Goal: Entertainment & Leisure: Consume media (video, audio)

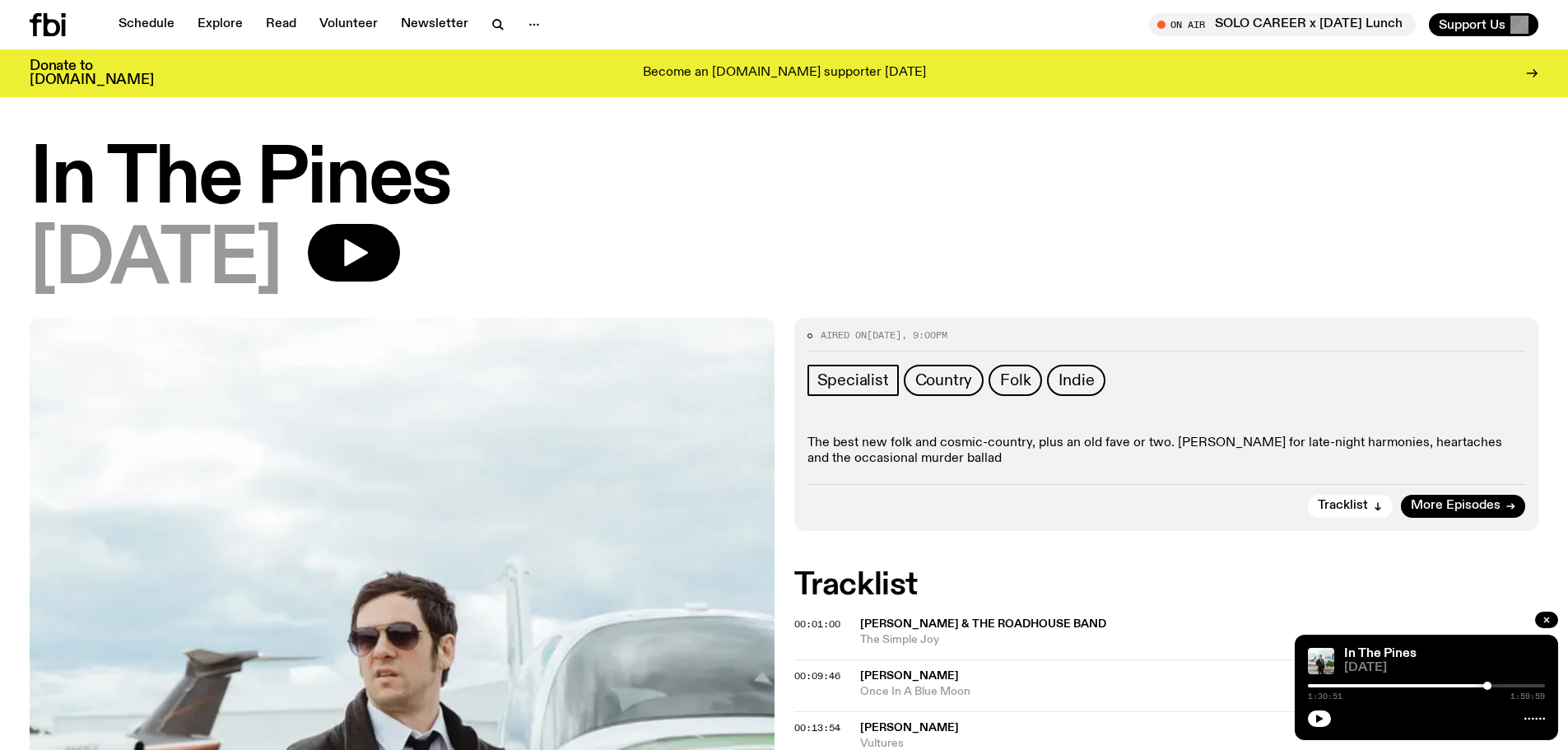
scroll to position [159, 0]
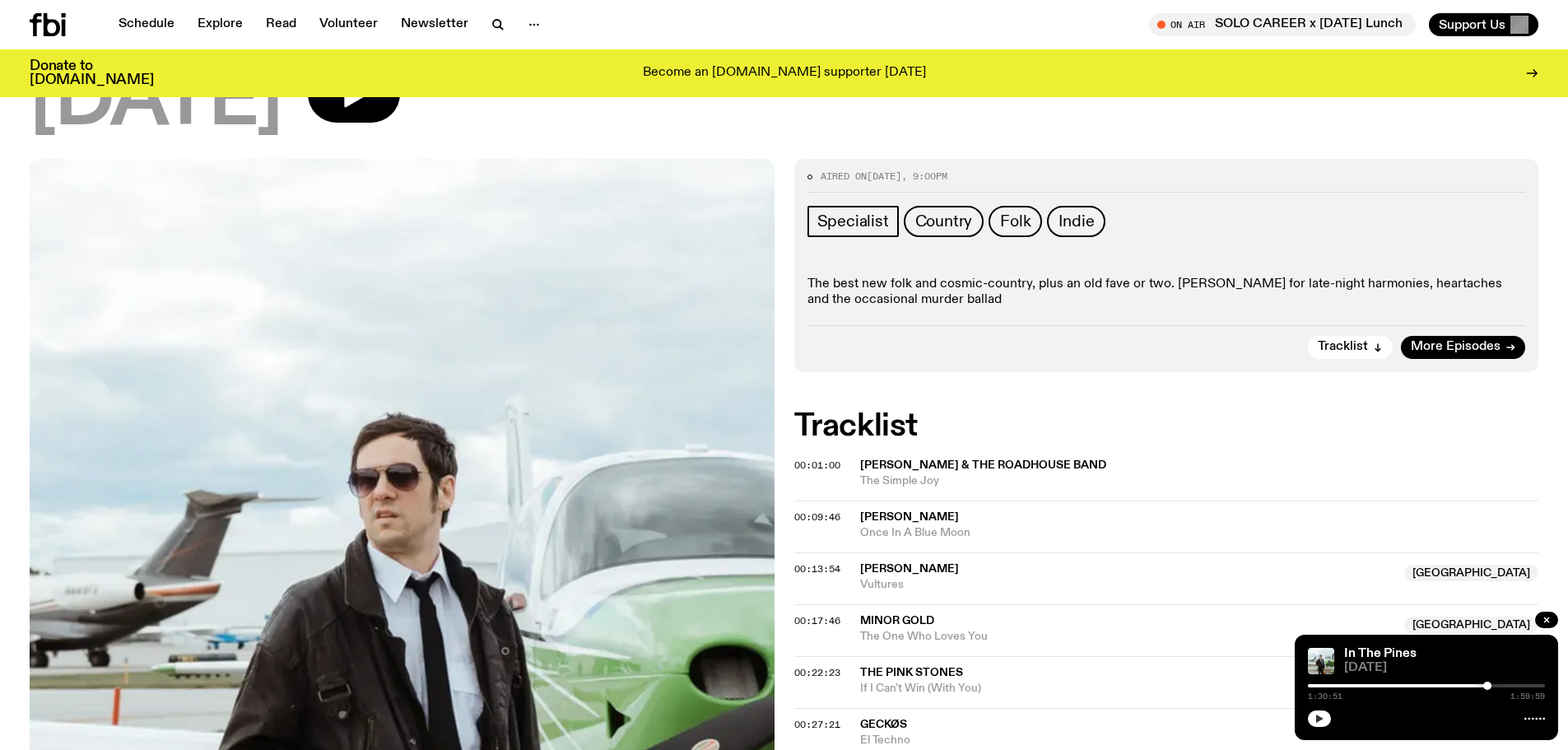
click at [1319, 716] on icon "button" at bounding box center [1320, 718] width 8 height 8
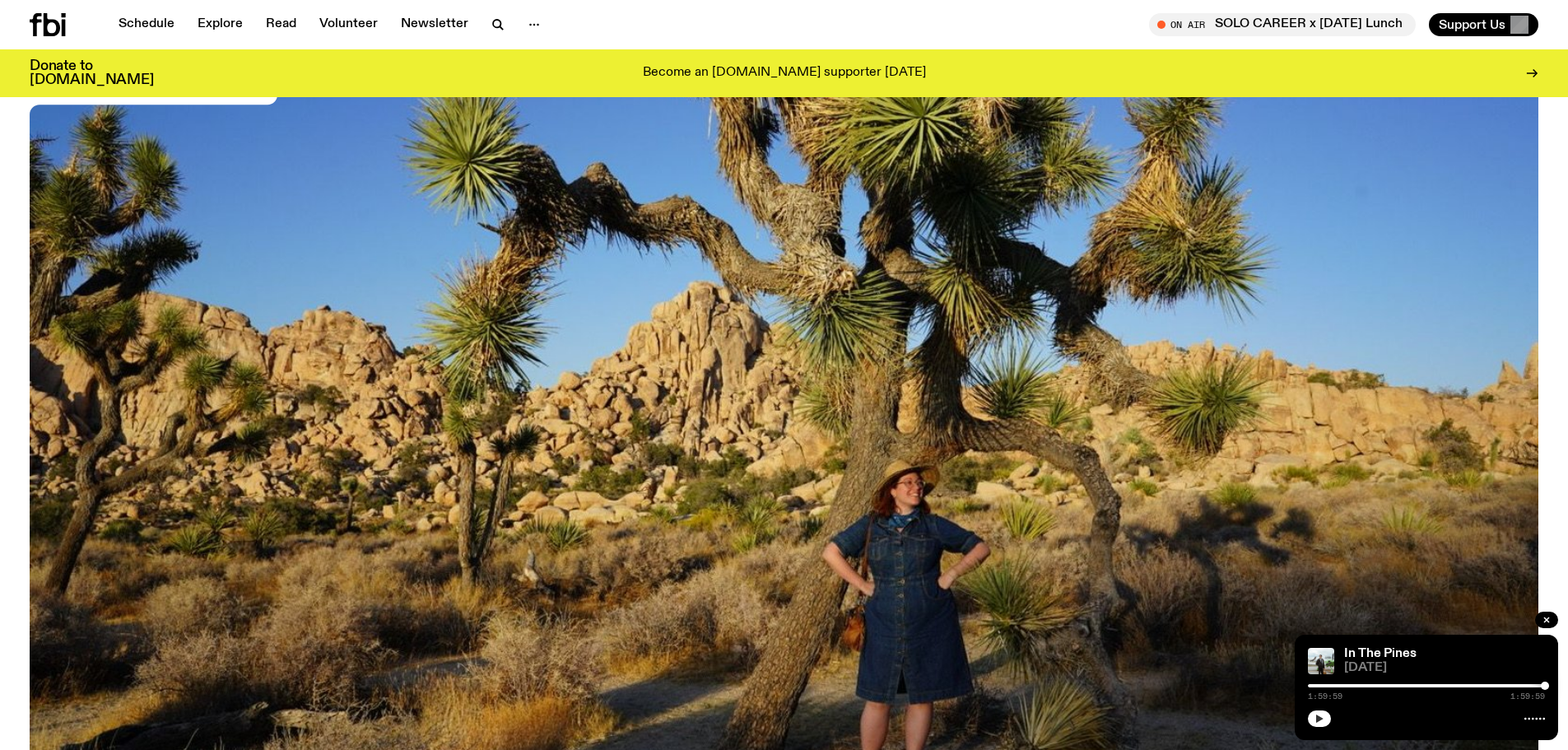
scroll to position [730, 0]
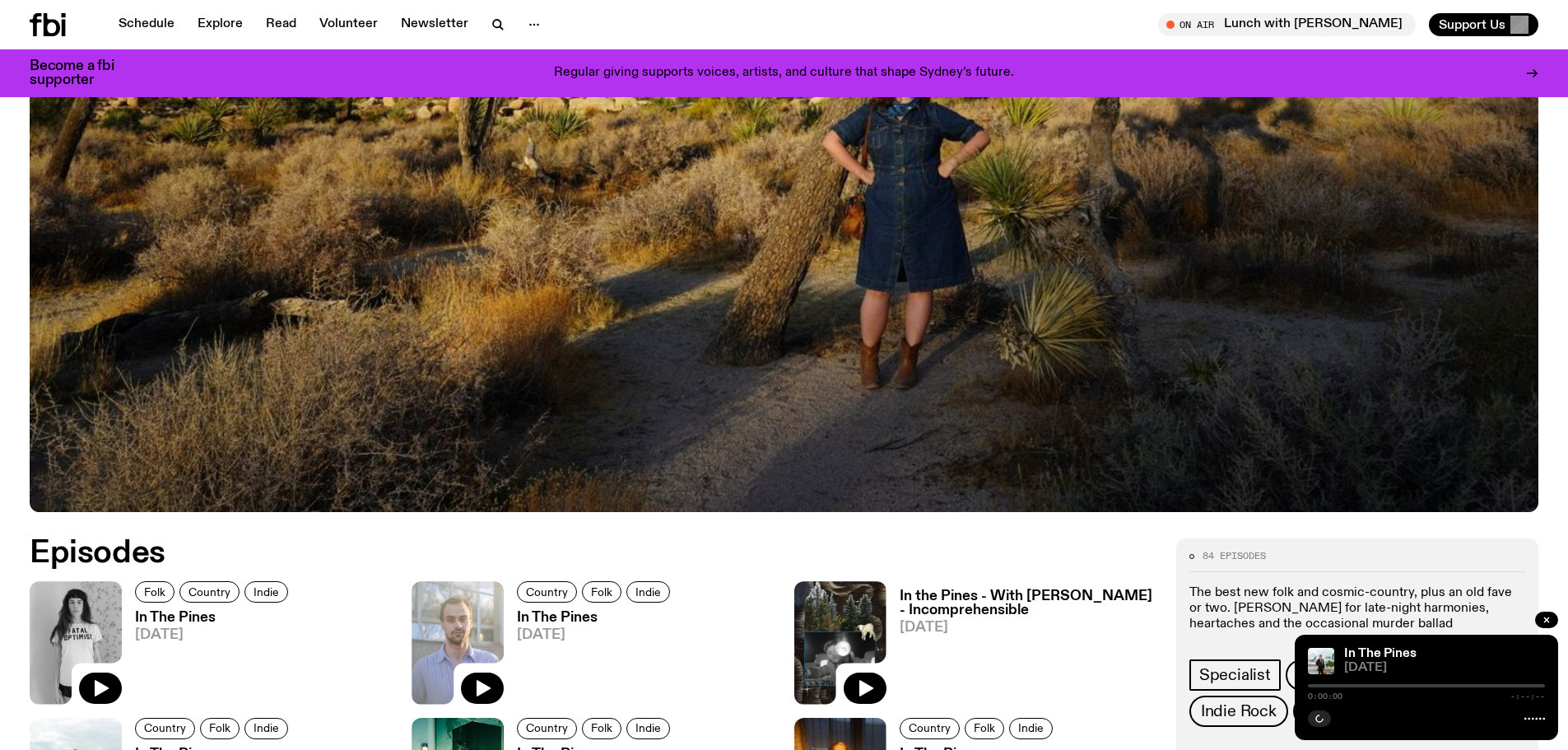
scroll to position [730, 0]
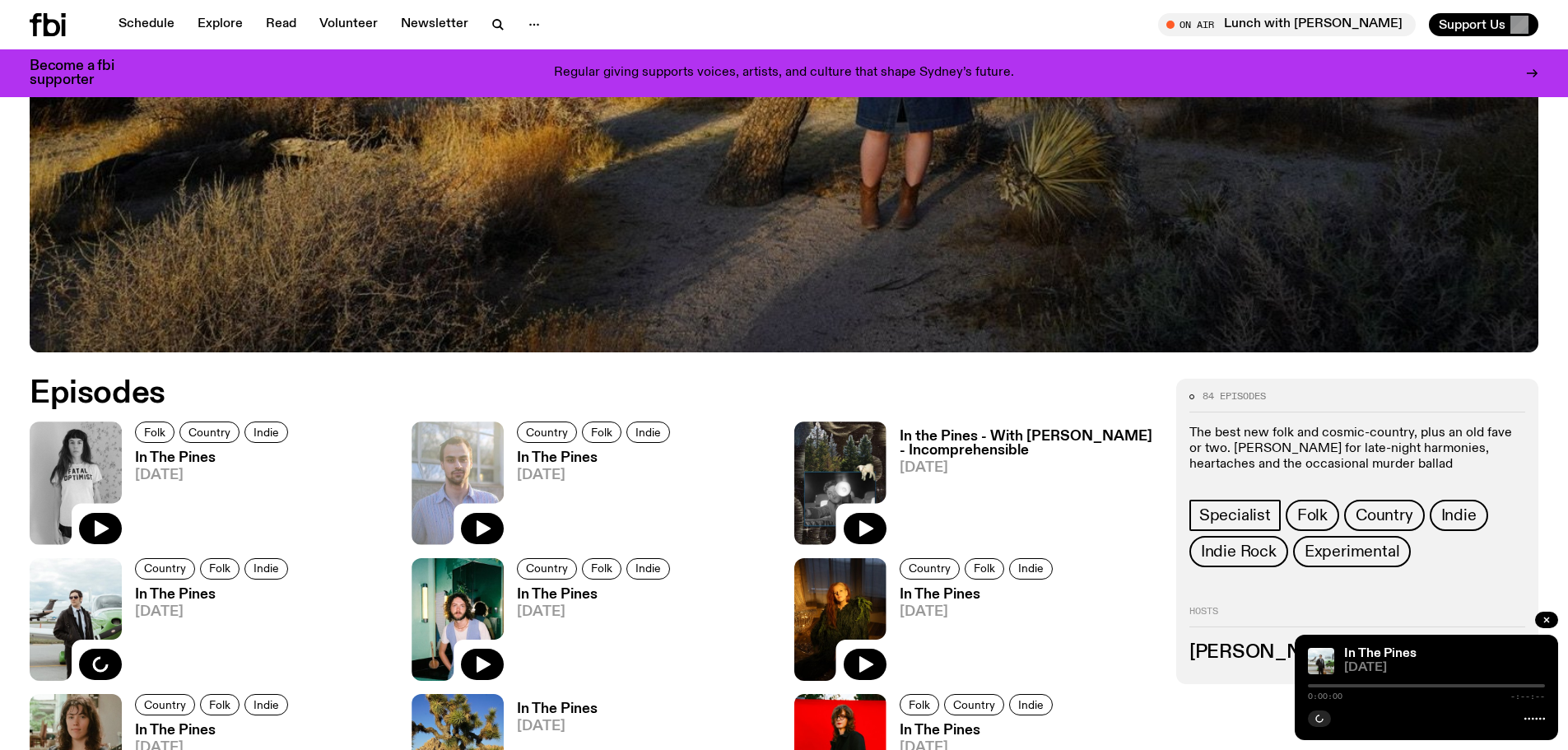
click at [96, 451] on img at bounding box center [75, 483] width 92 height 122
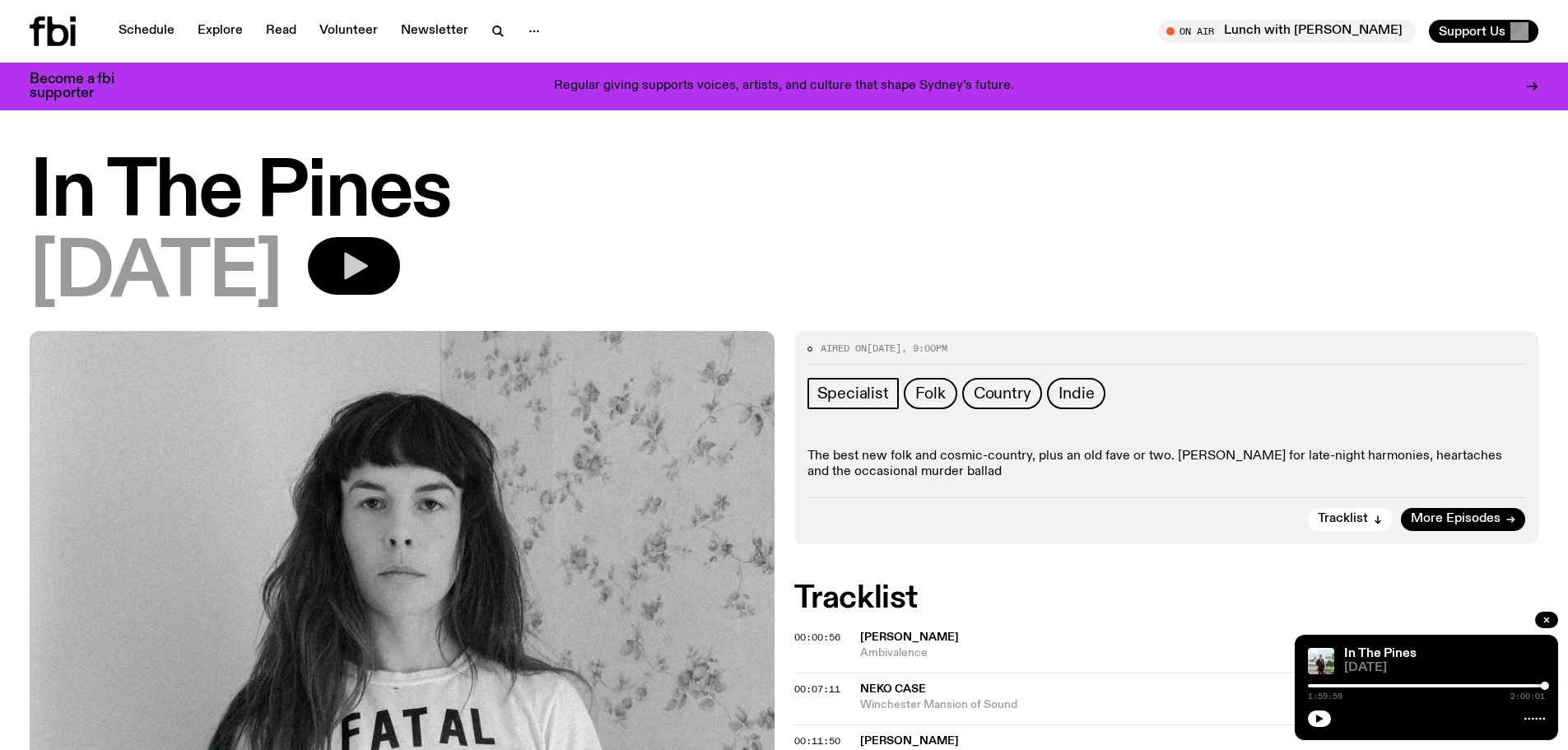
click at [371, 254] on icon "button" at bounding box center [354, 266] width 33 height 33
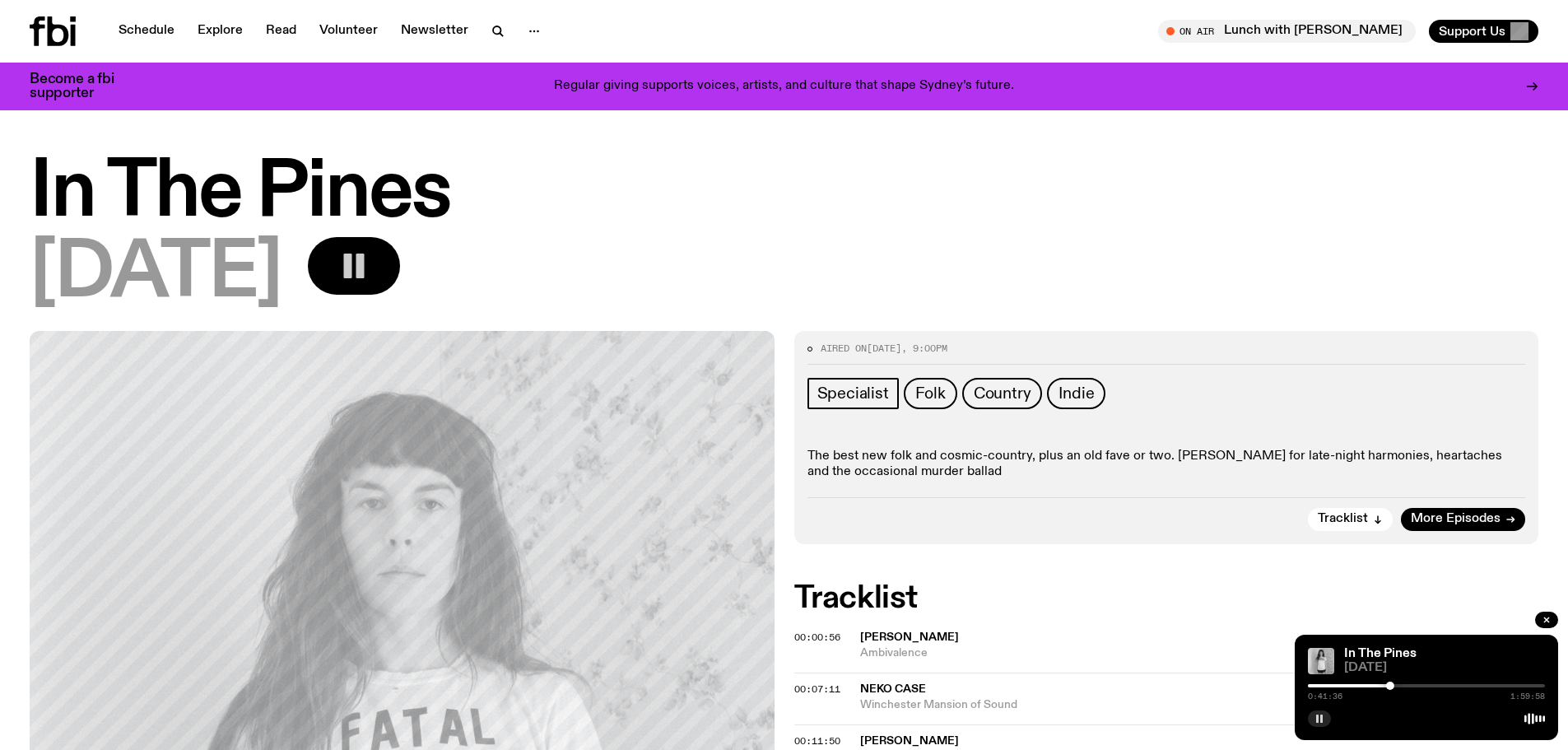
click at [1314, 717] on button "button" at bounding box center [1319, 719] width 23 height 16
